Goal: Information Seeking & Learning: Learn about a topic

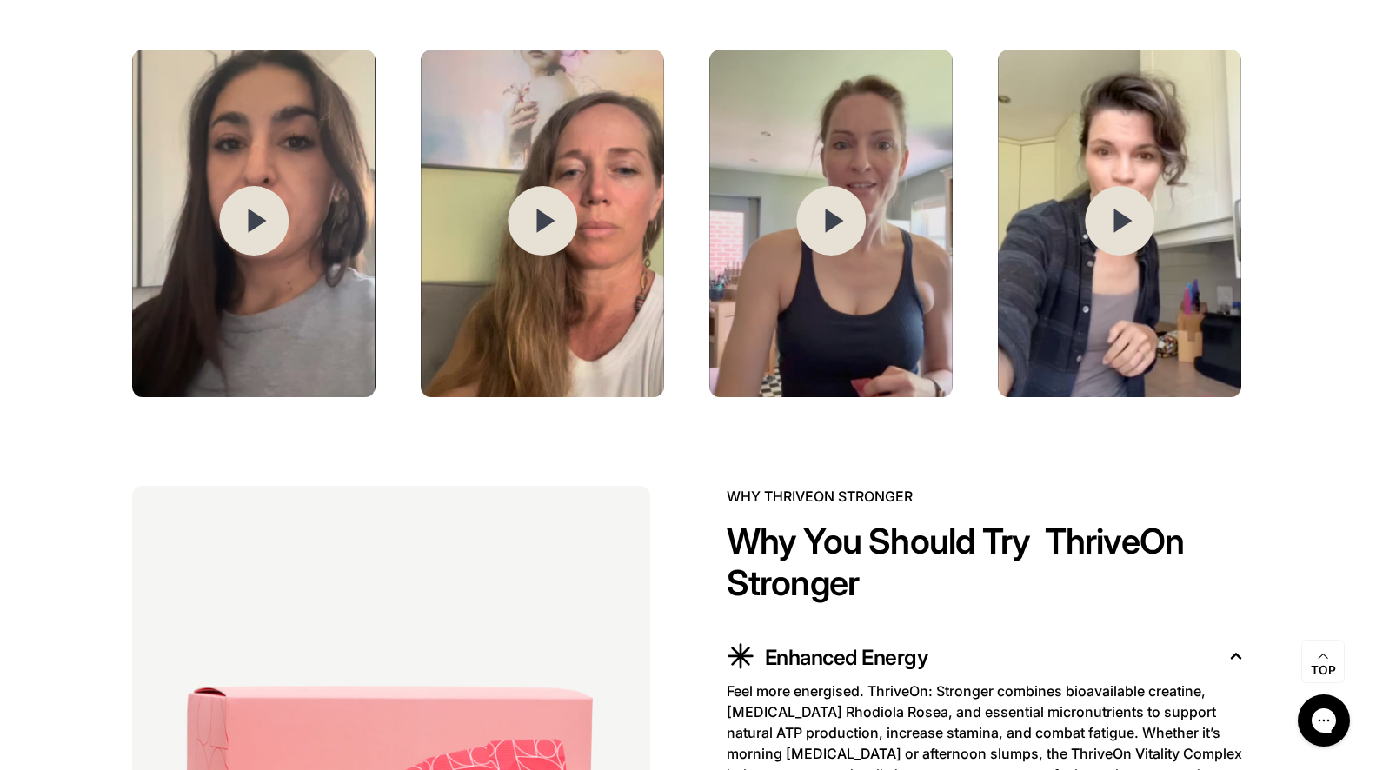
scroll to position [2486, 0]
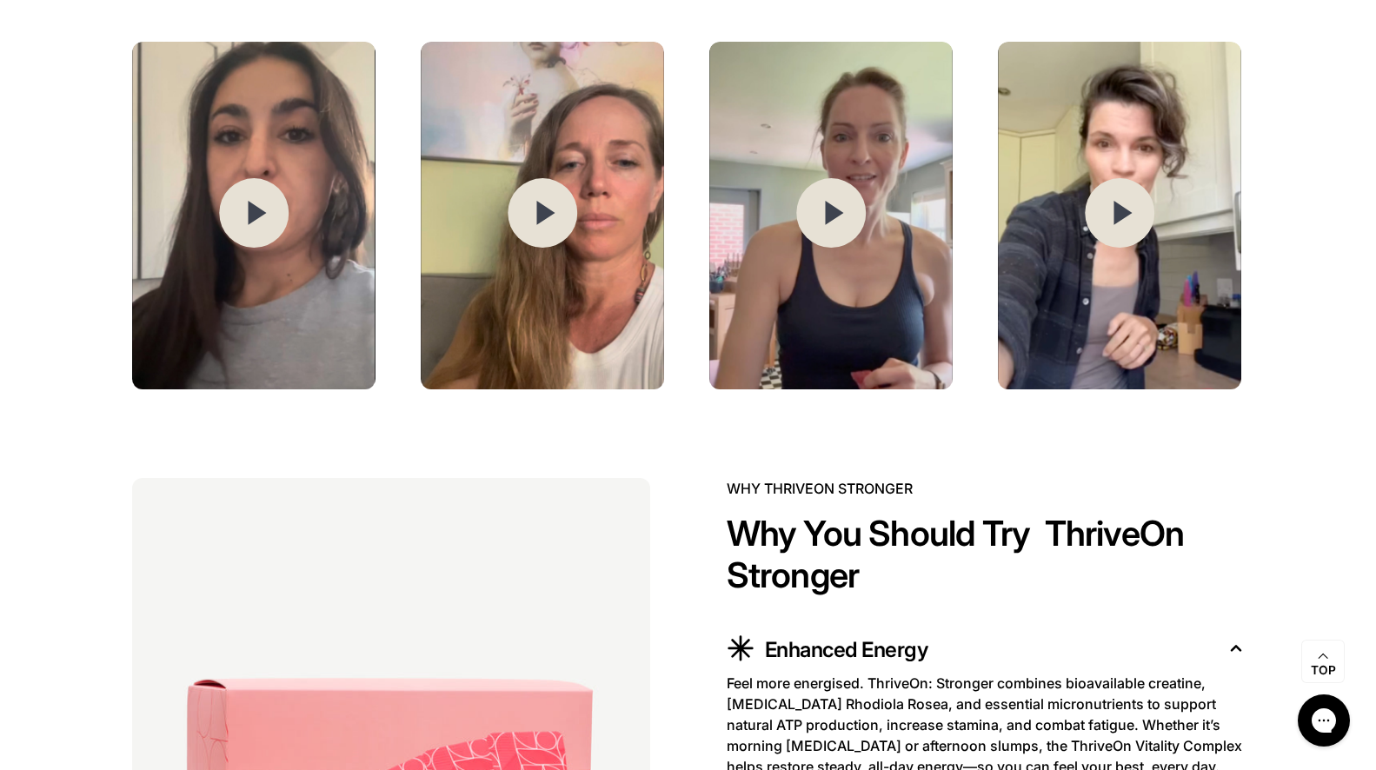
click at [292, 286] on img at bounding box center [253, 216] width 243 height 348
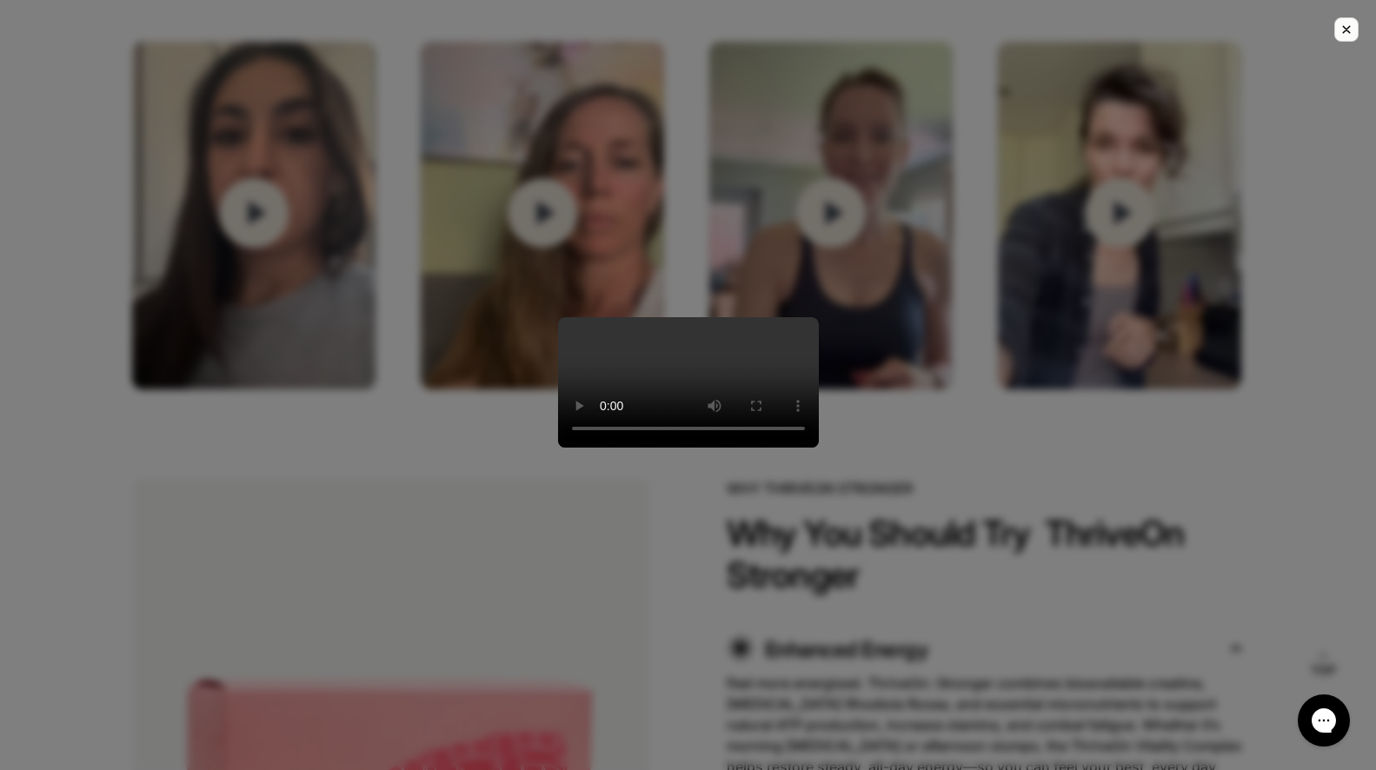
click at [1042, 240] on div at bounding box center [688, 385] width 1376 height 770
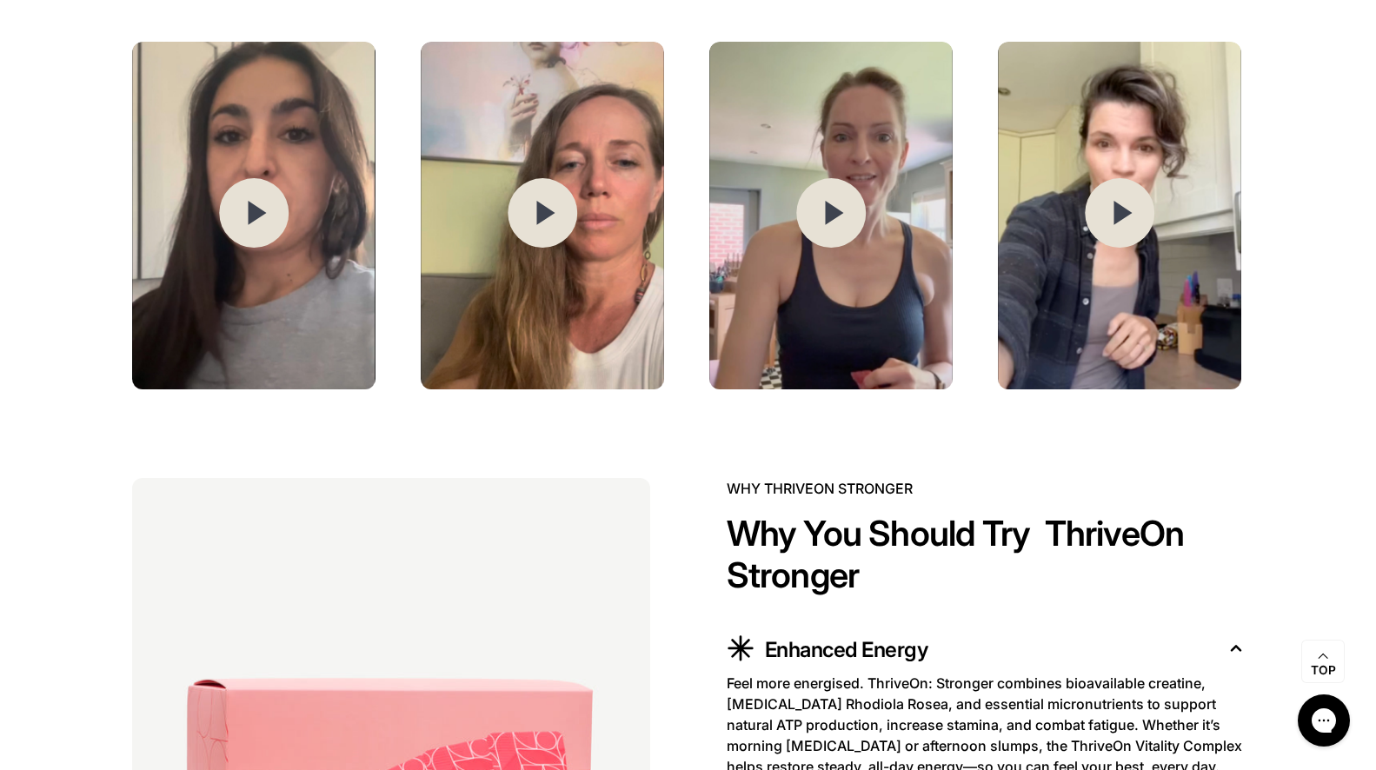
click at [577, 271] on img at bounding box center [542, 216] width 243 height 348
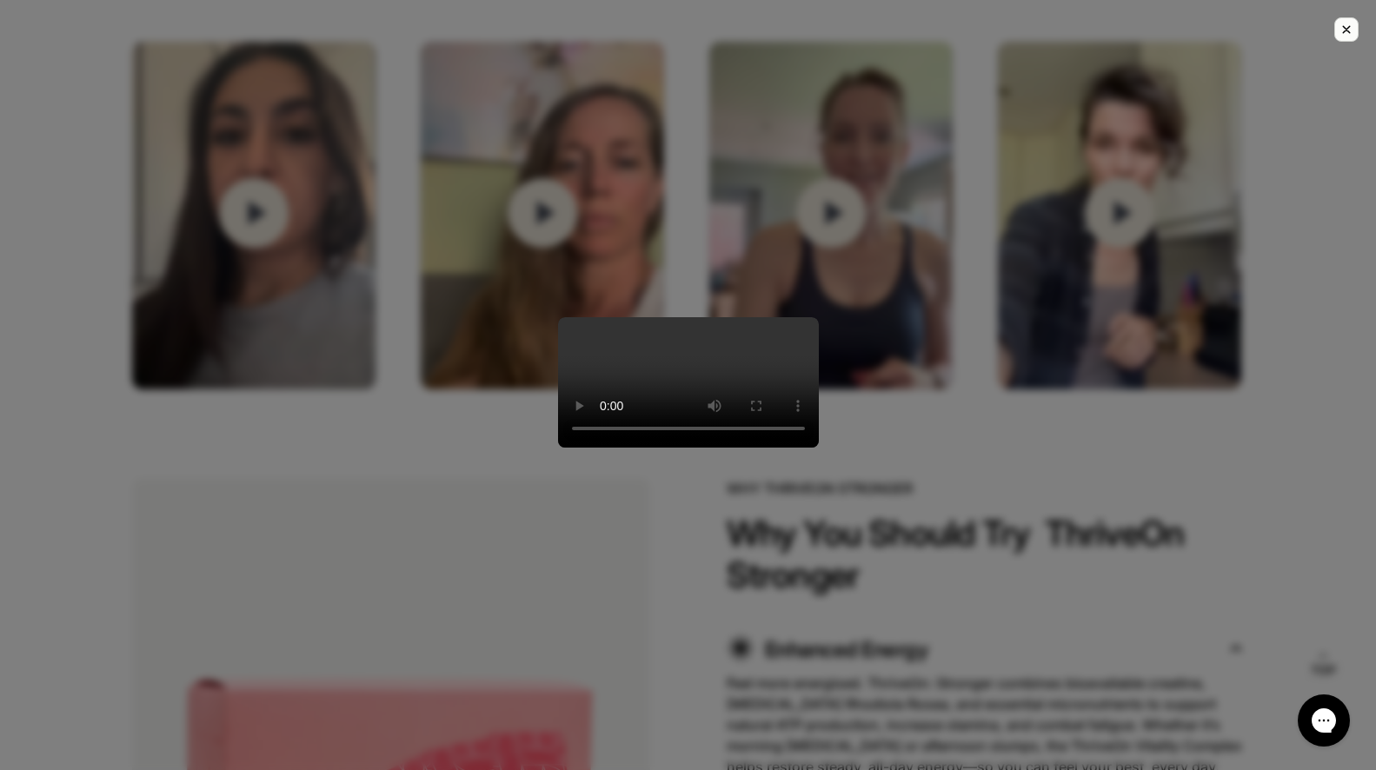
click at [819, 317] on video at bounding box center [688, 382] width 261 height 130
click at [968, 249] on div at bounding box center [688, 385] width 1376 height 770
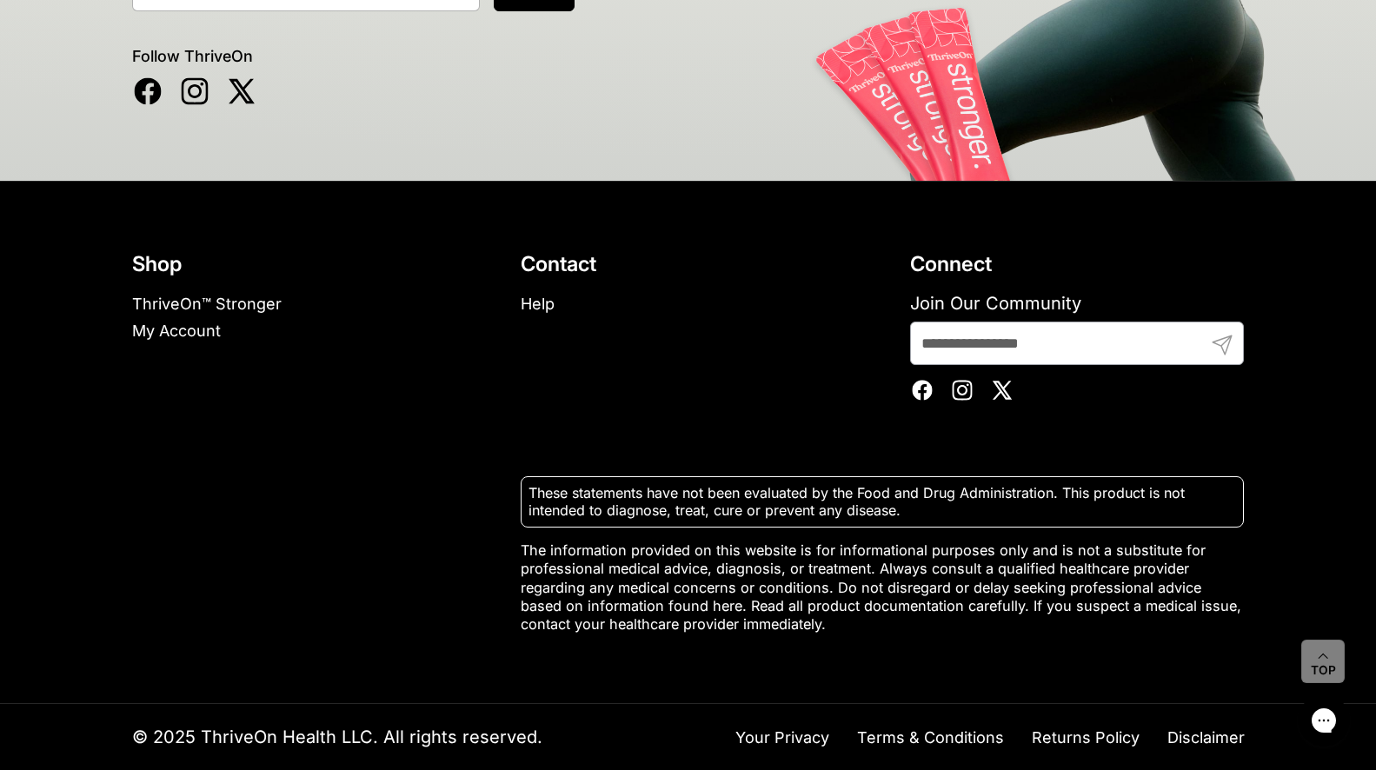
scroll to position [11349, 0]
click at [1174, 724] on div "© 2025 ThriveOn Health LLC. All rights reserved. Your Privacy Terms & Condition…" at bounding box center [688, 737] width 1182 height 66
click at [1185, 739] on link "Disclaimer" at bounding box center [1205, 737] width 77 height 19
